Goal: Task Accomplishment & Management: Use online tool/utility

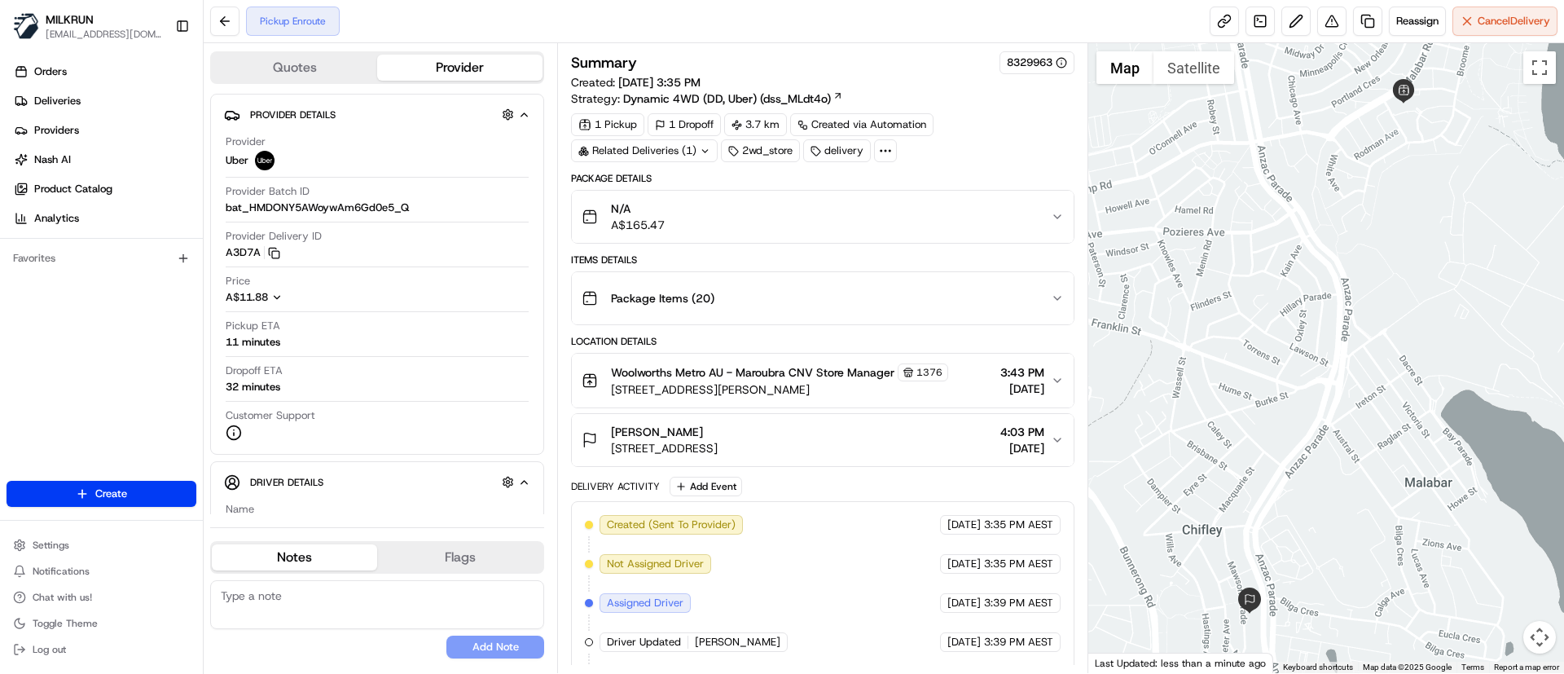
click at [1047, 381] on div "Woolworths Metro AU - Maroubra CNV Store Manager 1376 3 Meagher Ave, shop 6, Ma…" at bounding box center [816, 380] width 468 height 34
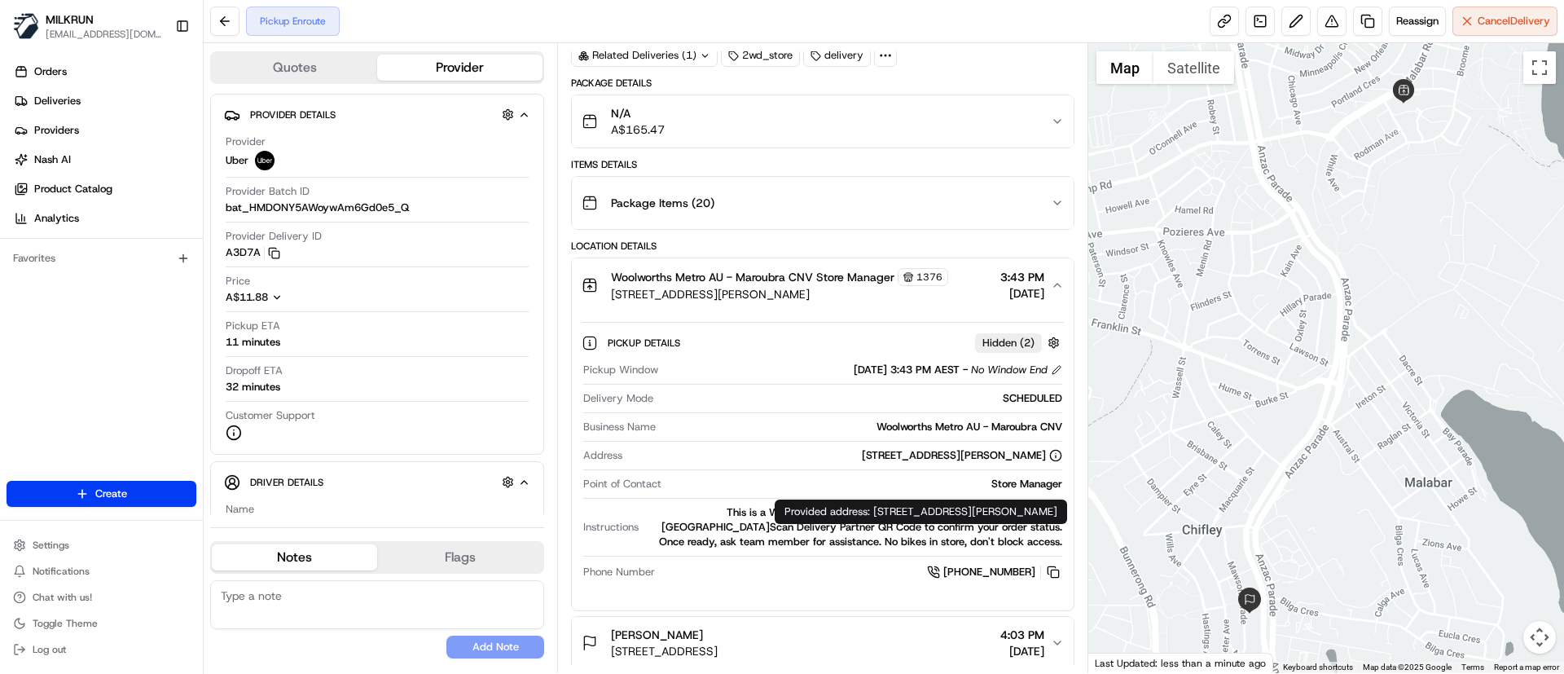
scroll to position [244, 0]
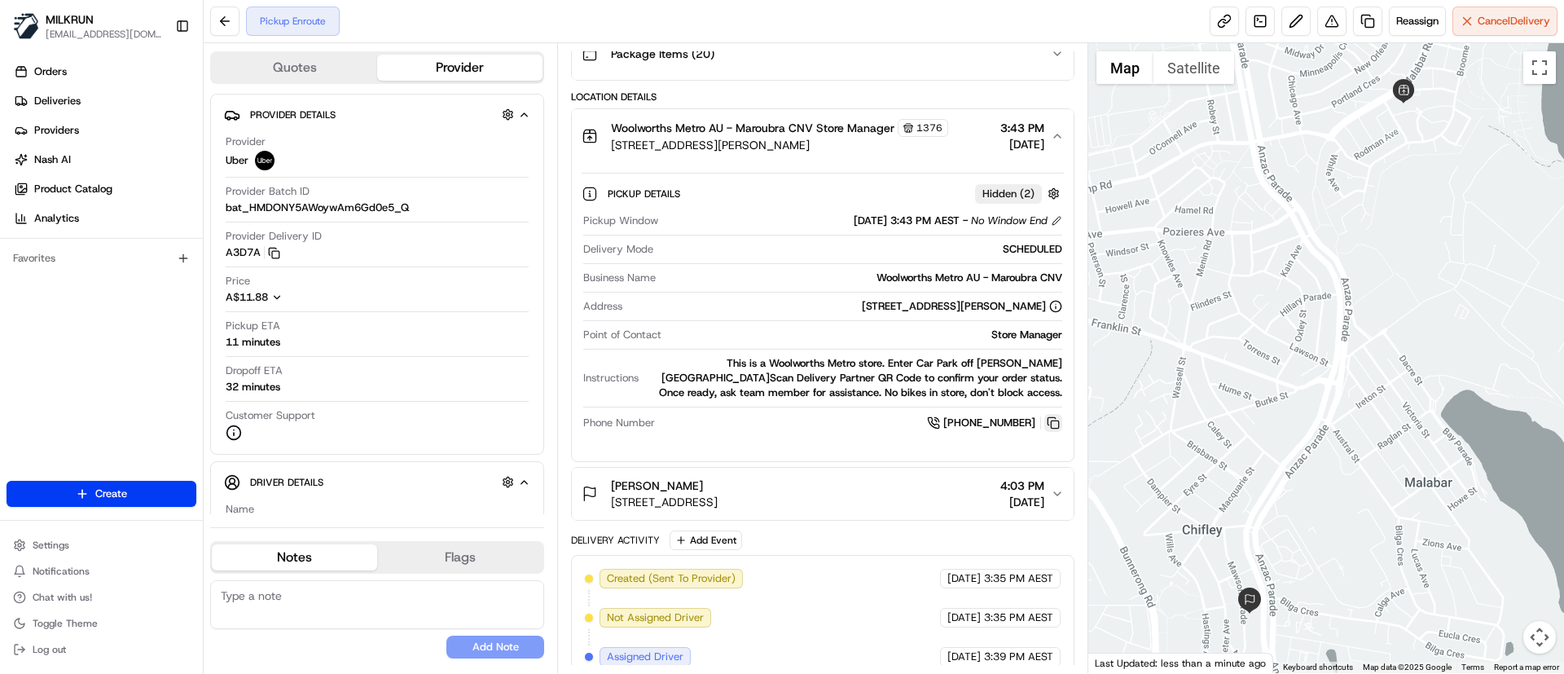
click at [1057, 418] on button at bounding box center [1053, 423] width 18 height 18
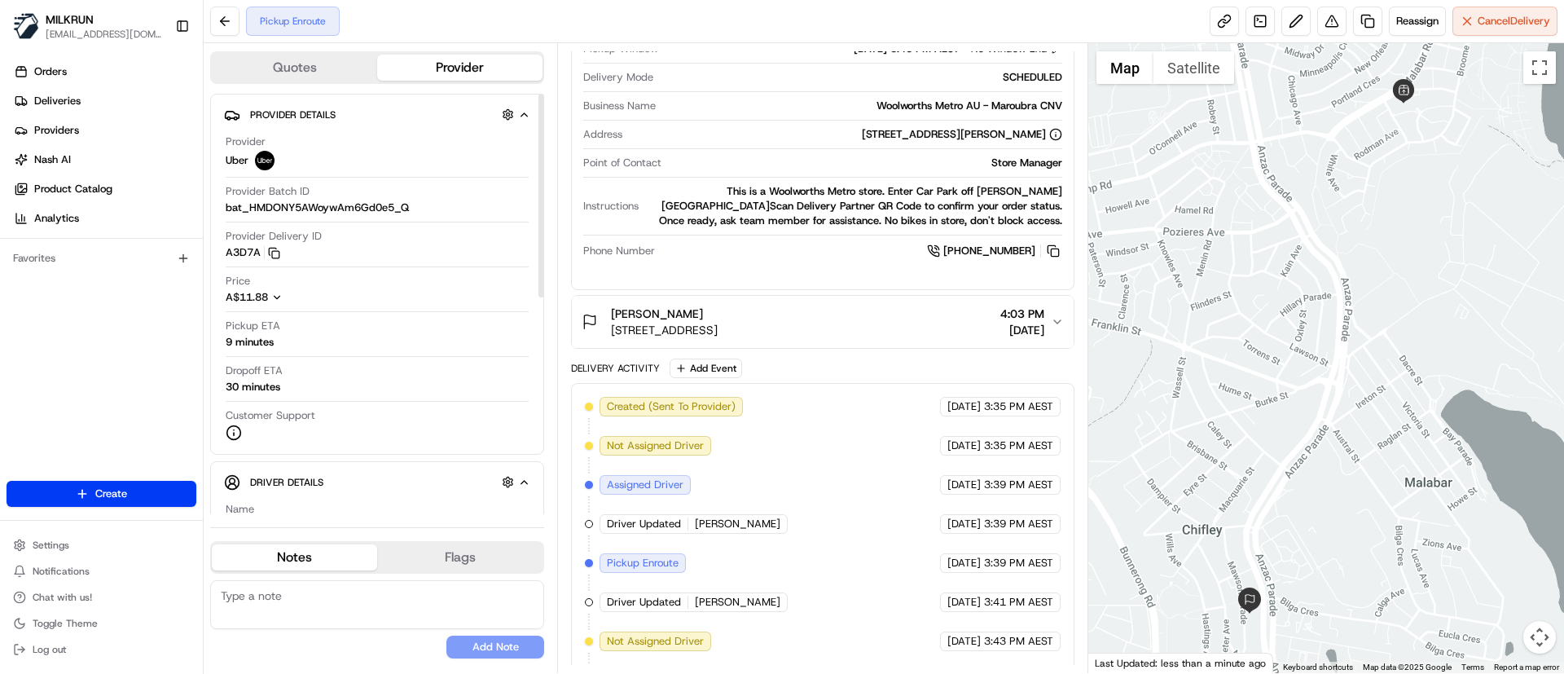
scroll to position [534, 0]
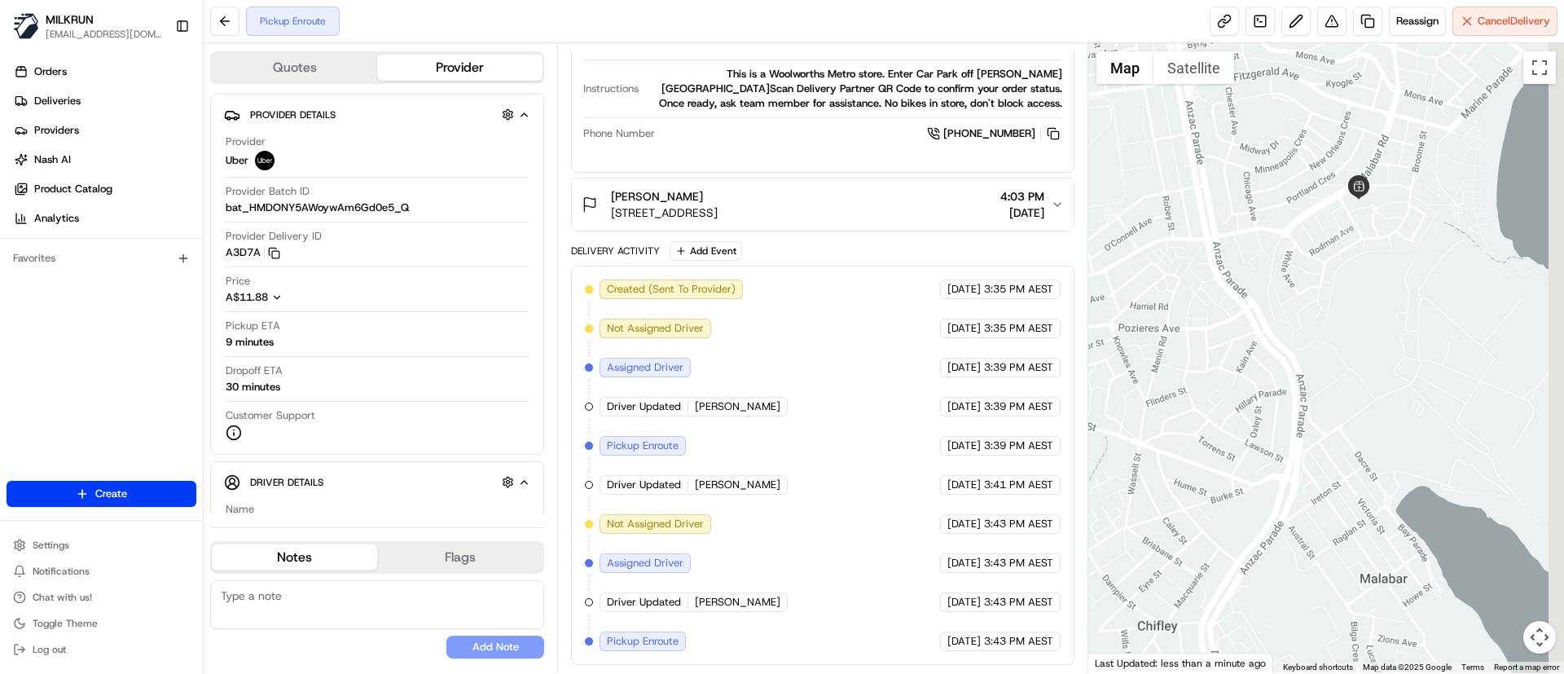
drag, startPoint x: 1337, startPoint y: 311, endPoint x: 1276, endPoint y: 378, distance: 90.0
click at [1276, 378] on div at bounding box center [1326, 358] width 477 height 630
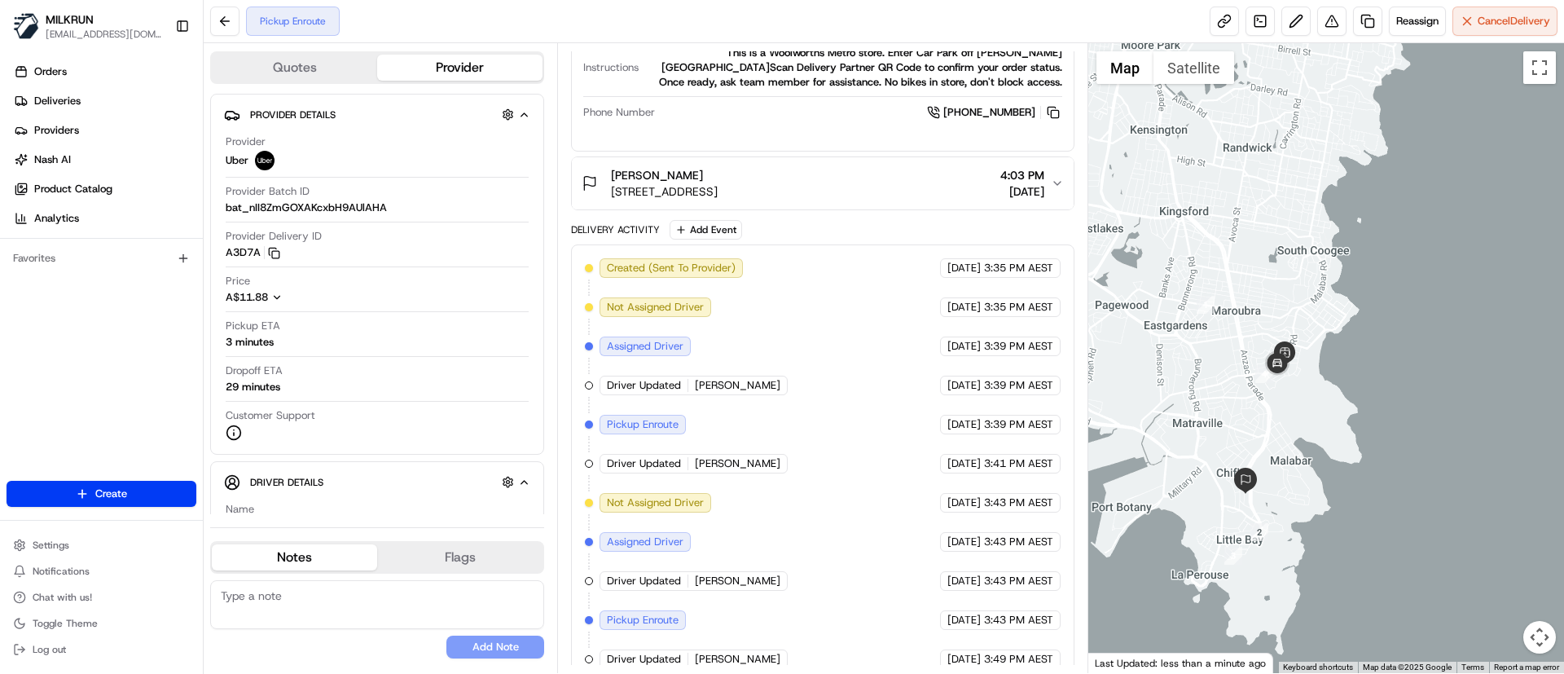
scroll to position [573, 0]
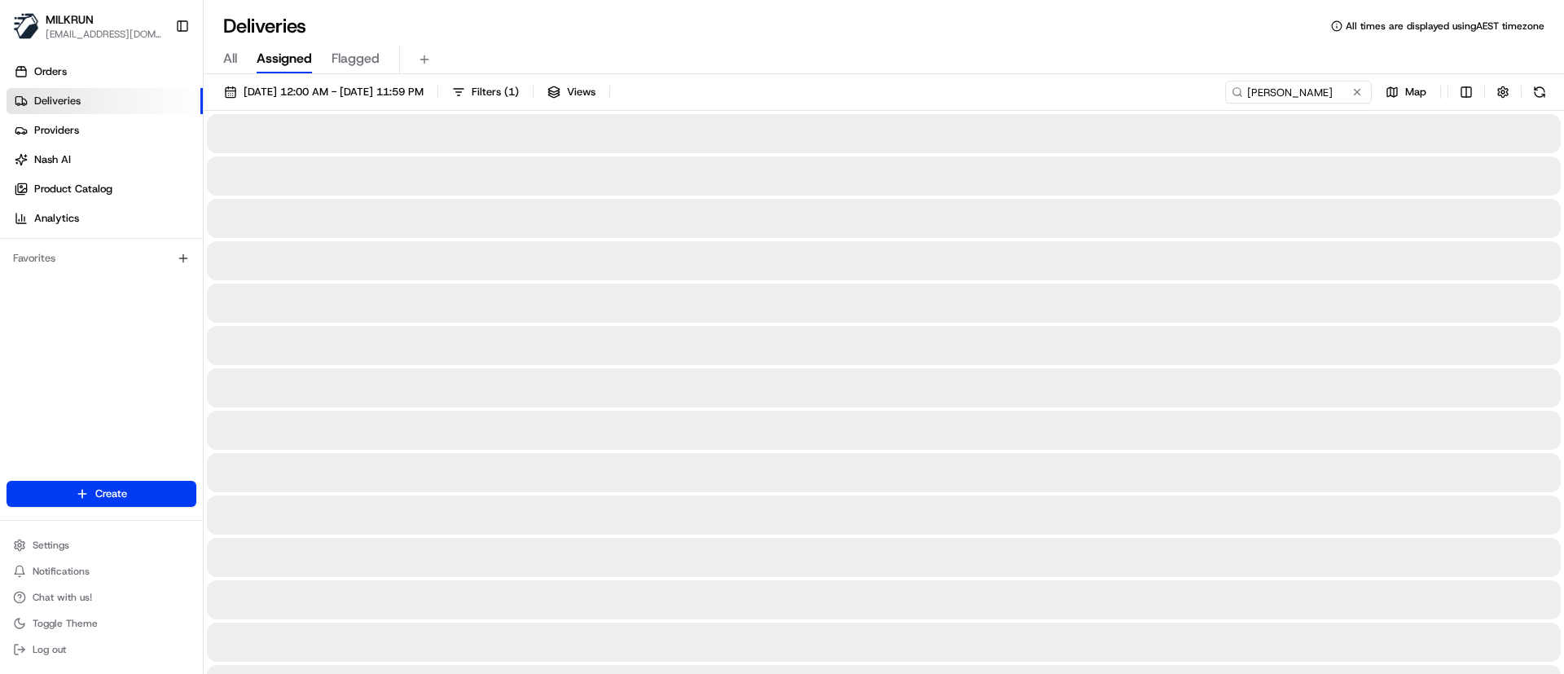
click at [1225, 86] on input "[PERSON_NAME]" at bounding box center [1298, 92] width 147 height 23
type input "[PERSON_NAME]"
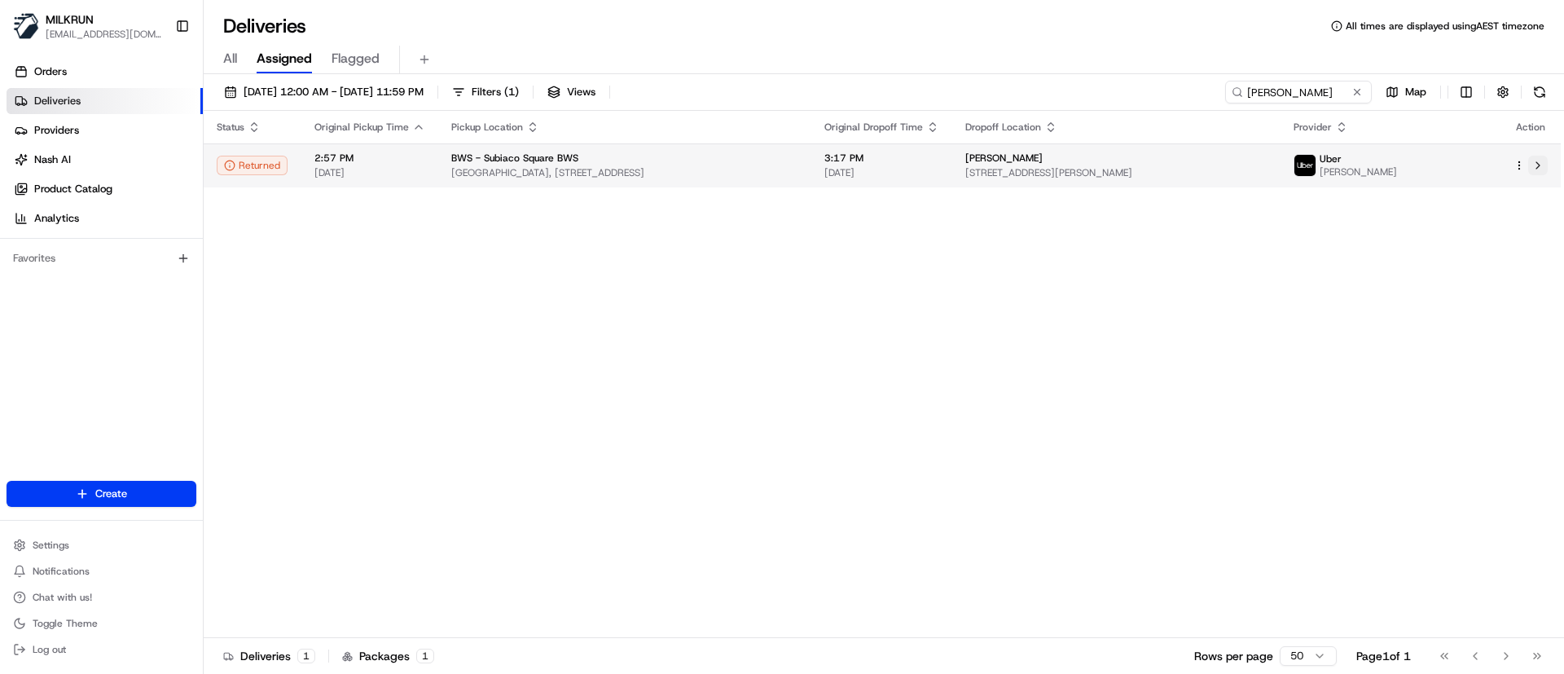
click at [1542, 165] on button at bounding box center [1538, 166] width 20 height 20
click at [1539, 153] on td at bounding box center [1530, 165] width 60 height 44
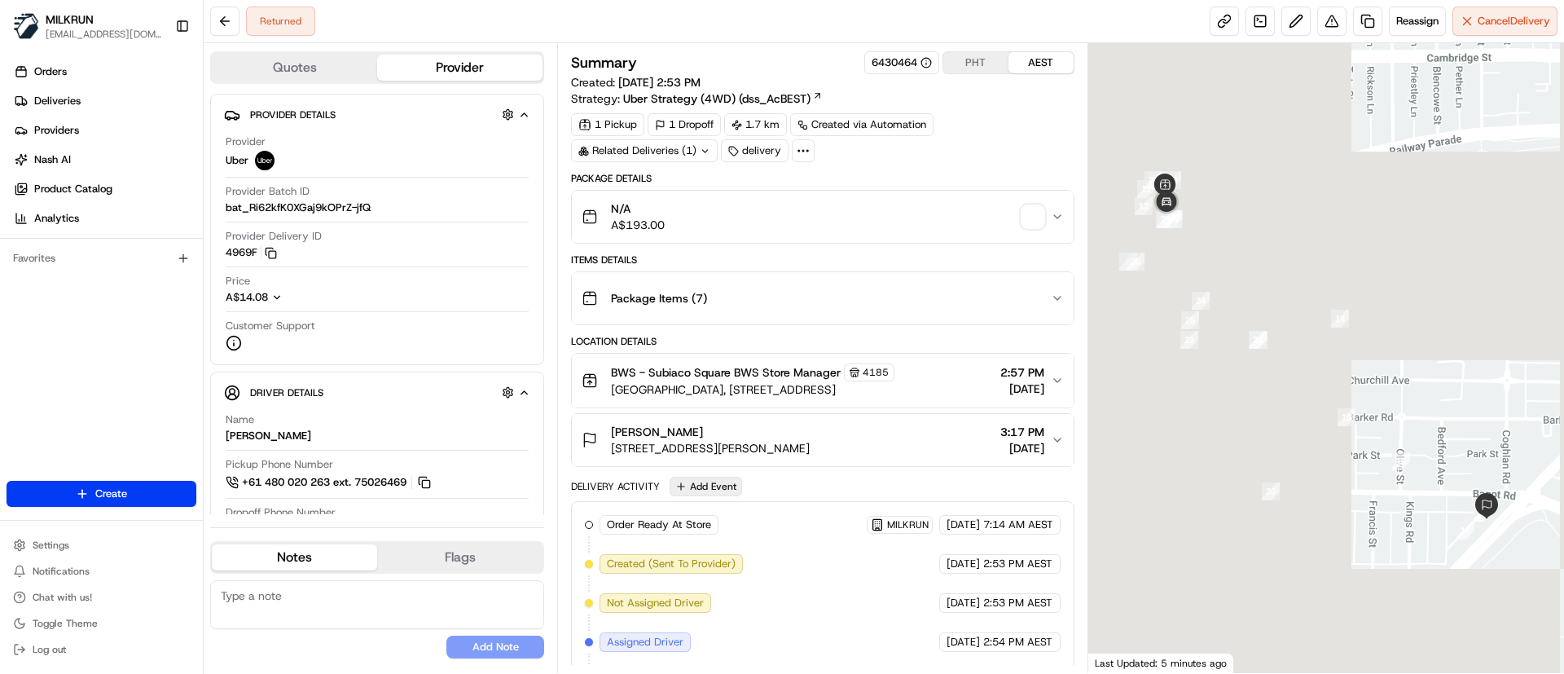
scroll to position [314, 0]
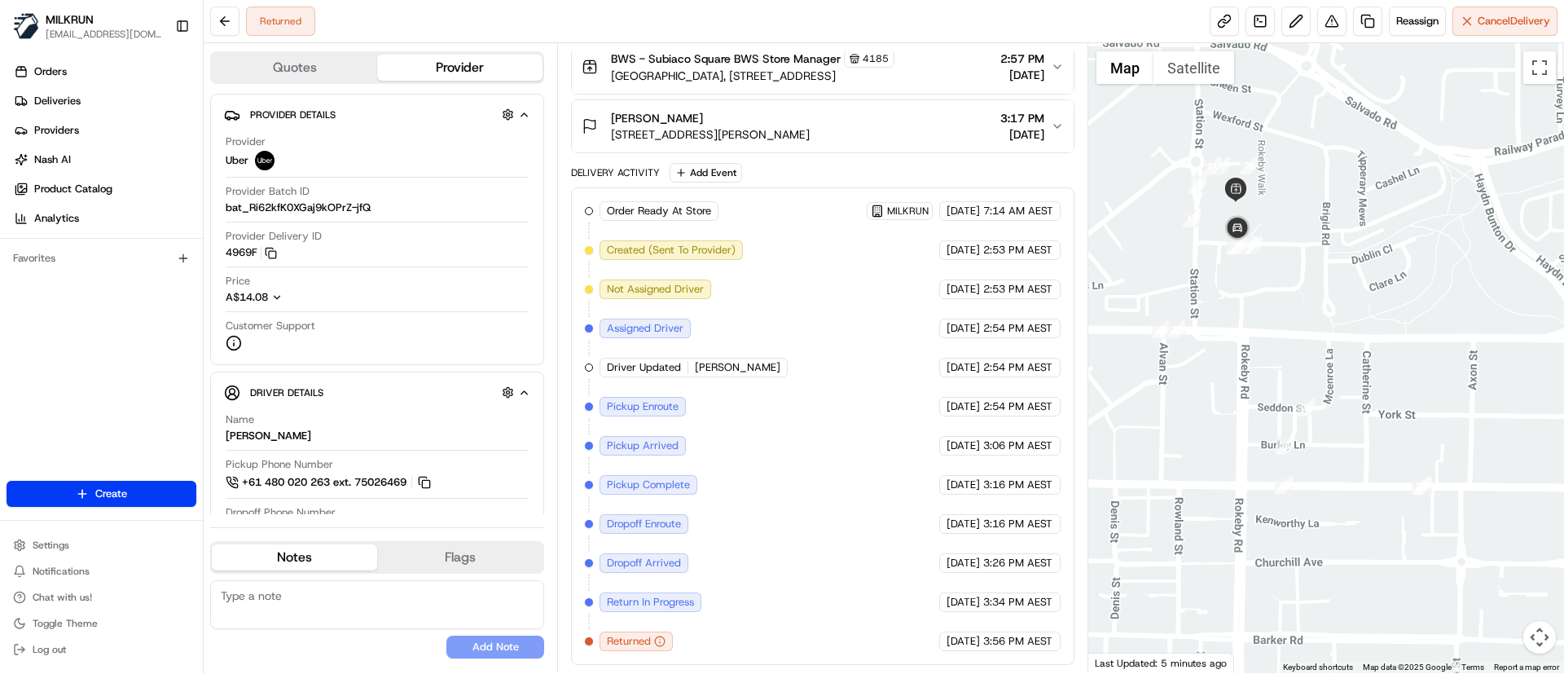
drag, startPoint x: 1305, startPoint y: 322, endPoint x: 1311, endPoint y: 344, distance: 22.9
click at [1311, 344] on div at bounding box center [1326, 358] width 477 height 630
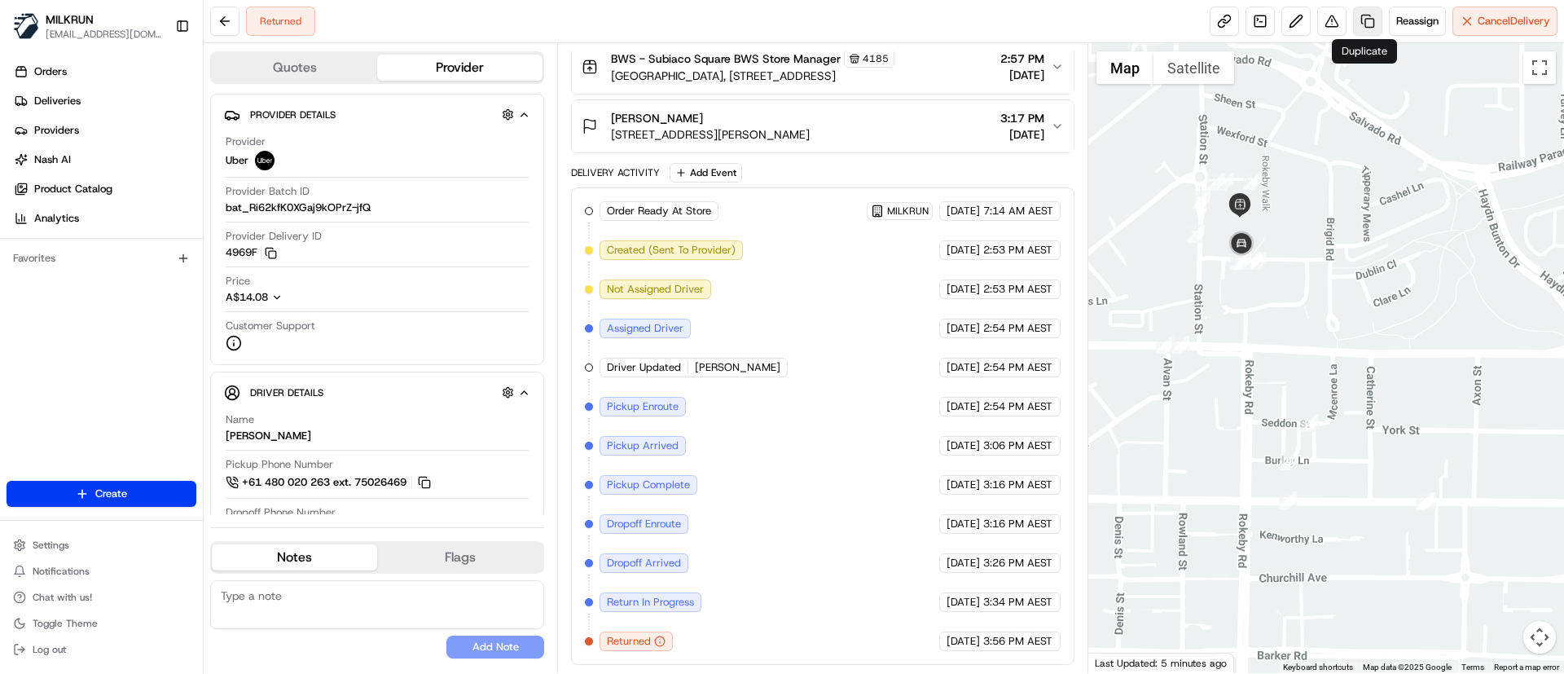
click at [1360, 20] on link at bounding box center [1367, 21] width 29 height 29
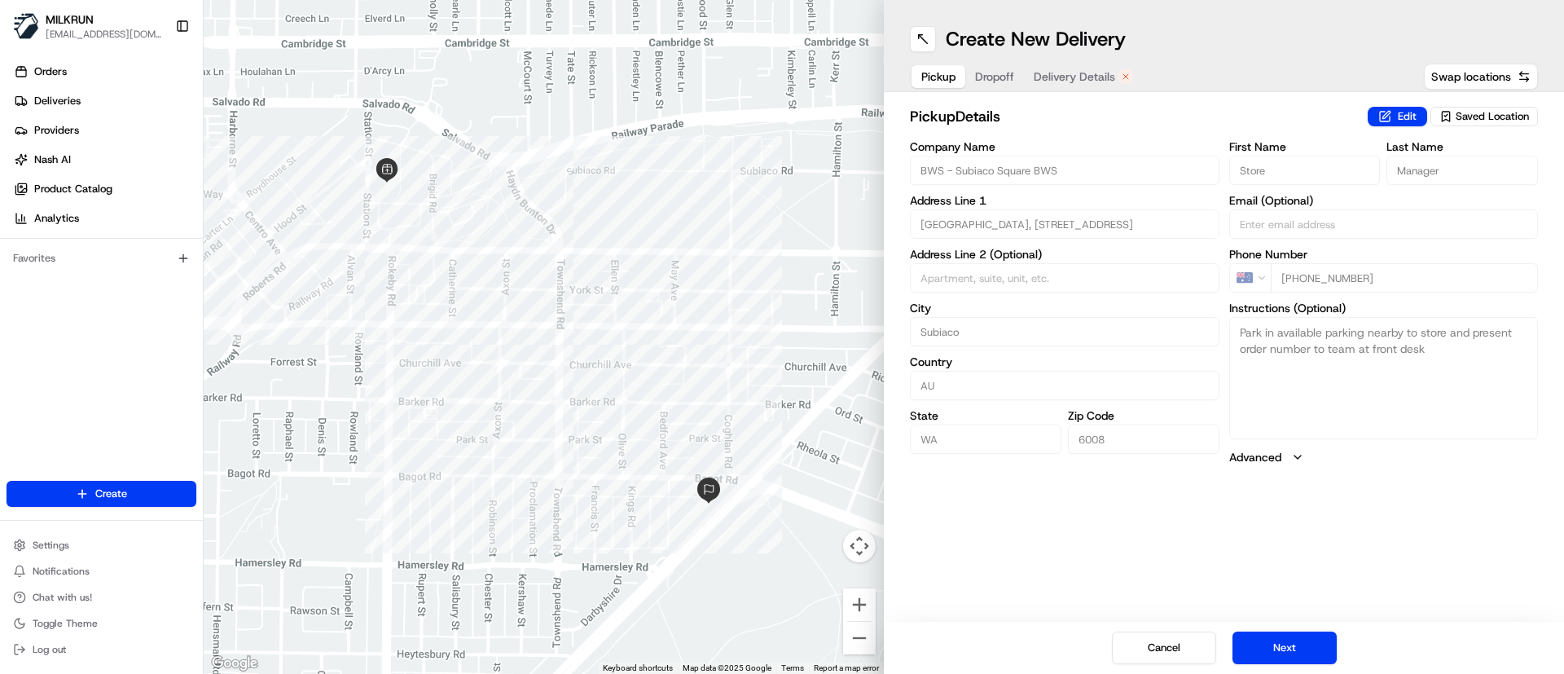
click at [1068, 71] on span "Delivery Details" at bounding box center [1074, 76] width 81 height 16
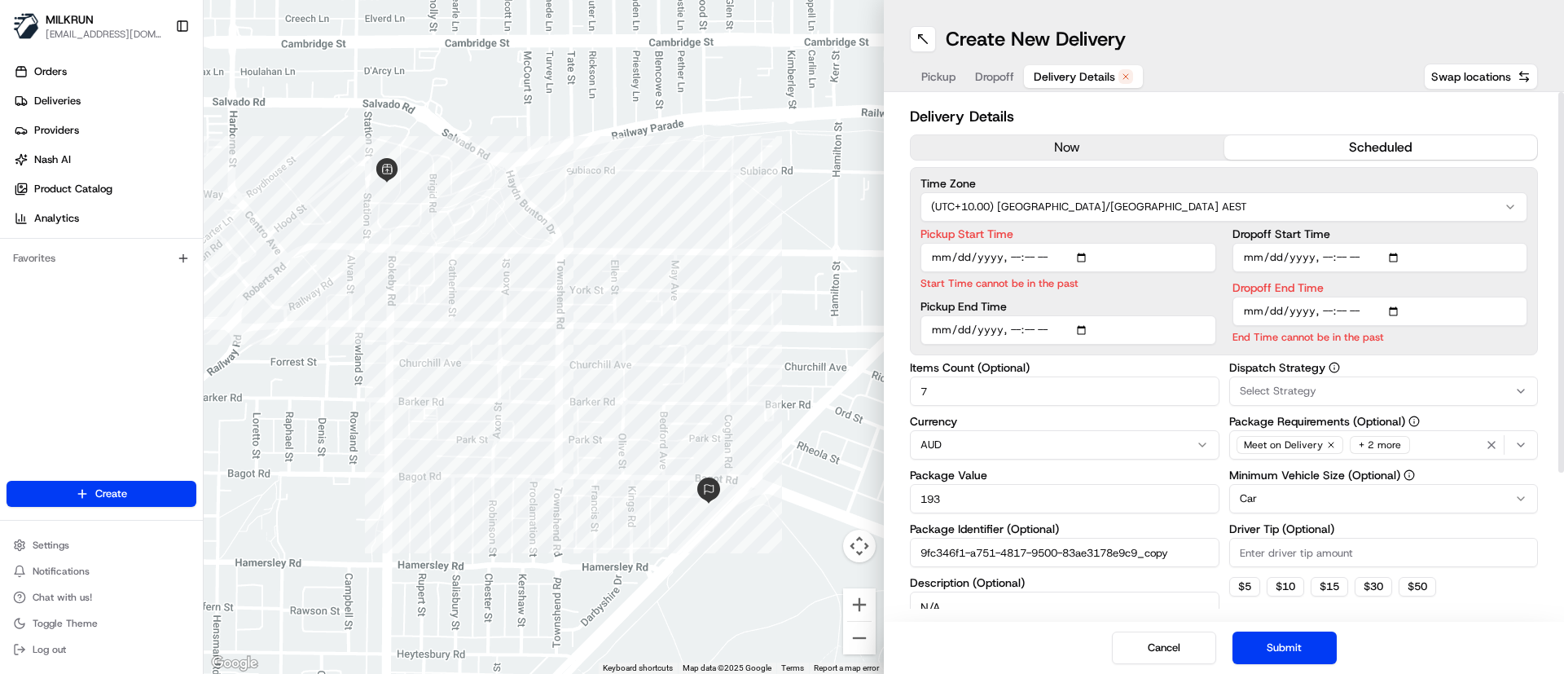
click at [1094, 142] on button "now" at bounding box center [1068, 147] width 314 height 24
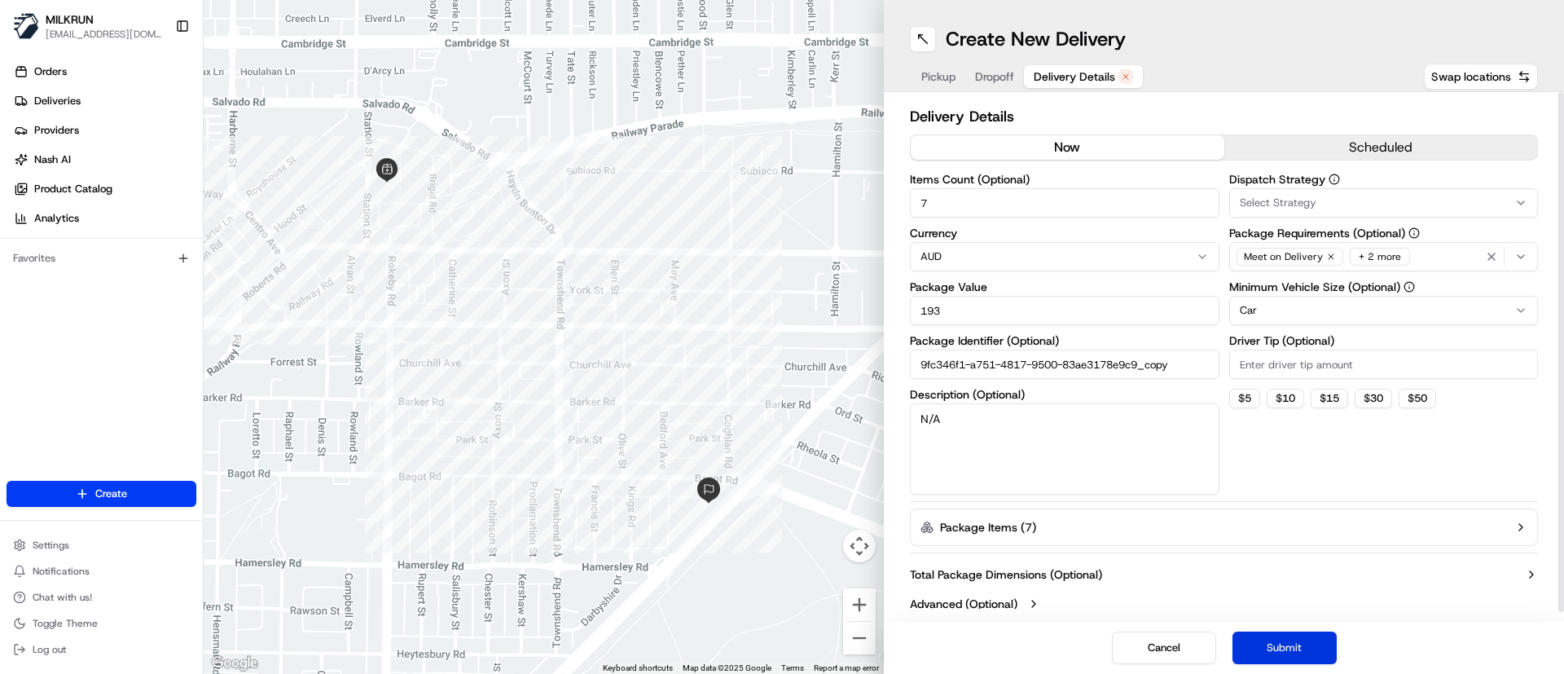
click at [1315, 642] on button "Submit" at bounding box center [1284, 647] width 104 height 33
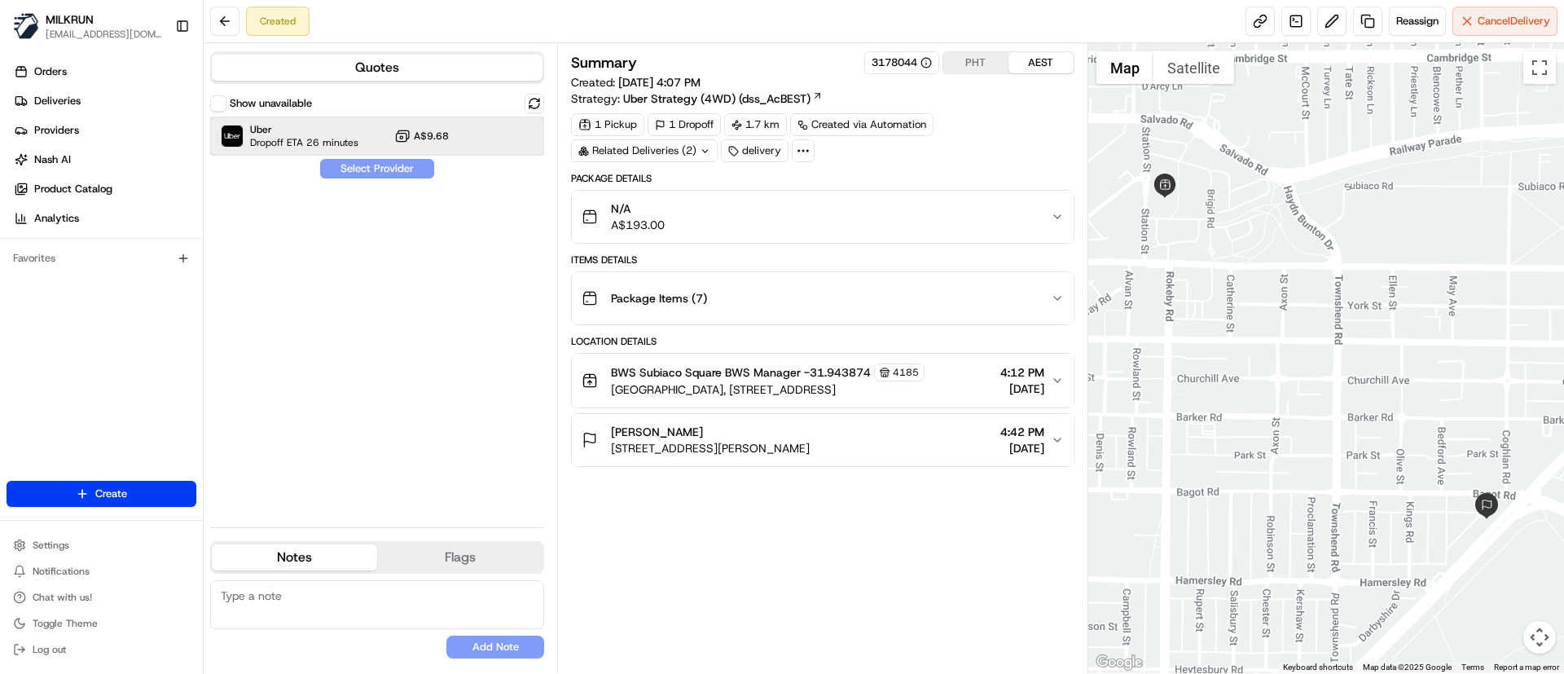
click at [286, 130] on span "Uber" at bounding box center [304, 129] width 108 height 13
click at [392, 164] on button "Assign Provider" at bounding box center [377, 169] width 116 height 20
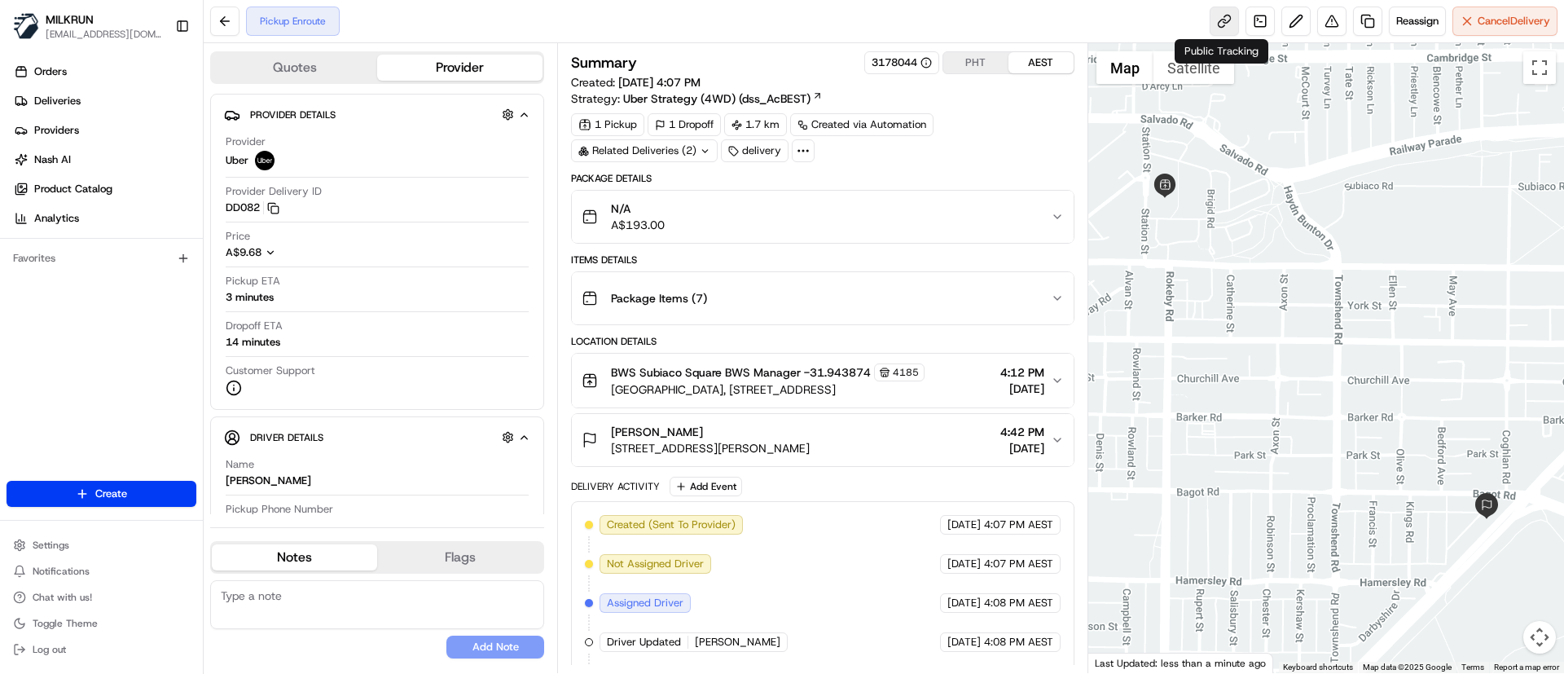
click at [1219, 24] on link at bounding box center [1224, 21] width 29 height 29
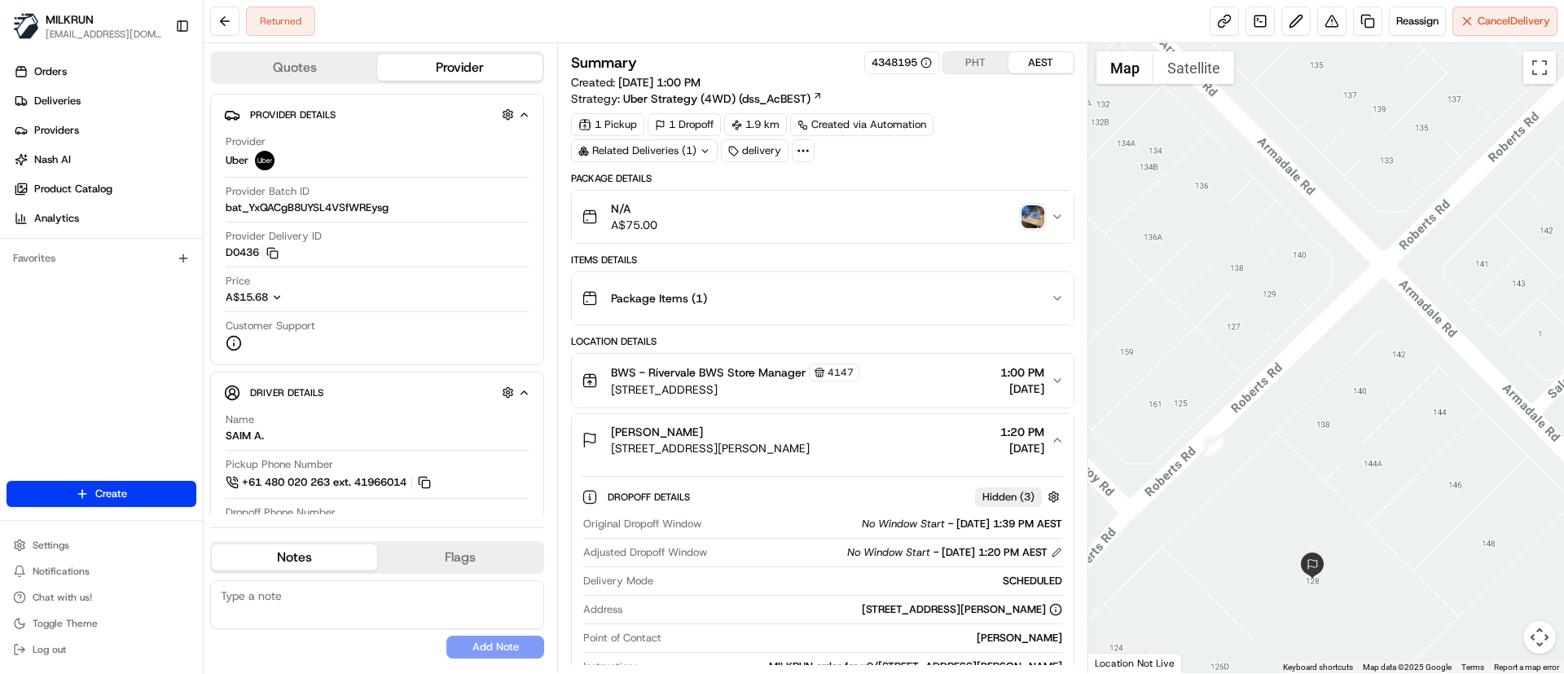
scroll to position [244, 0]
